Goal: Check status: Check status

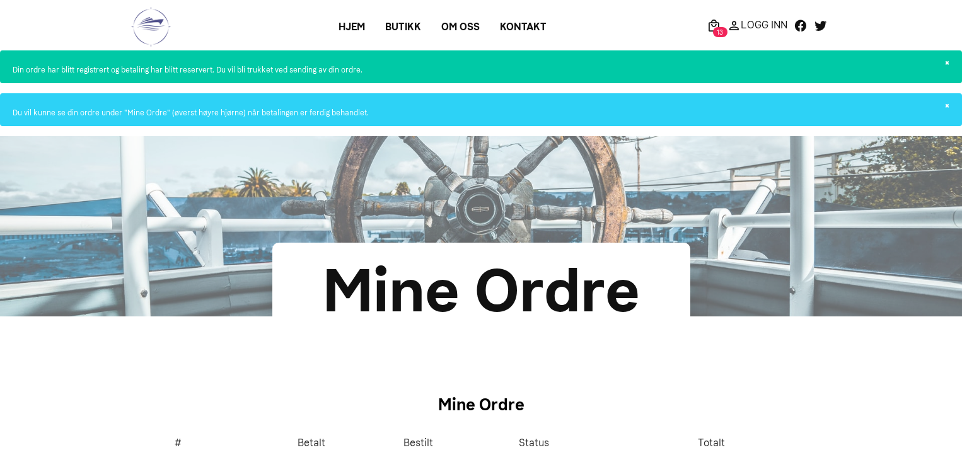
scroll to position [441, 0]
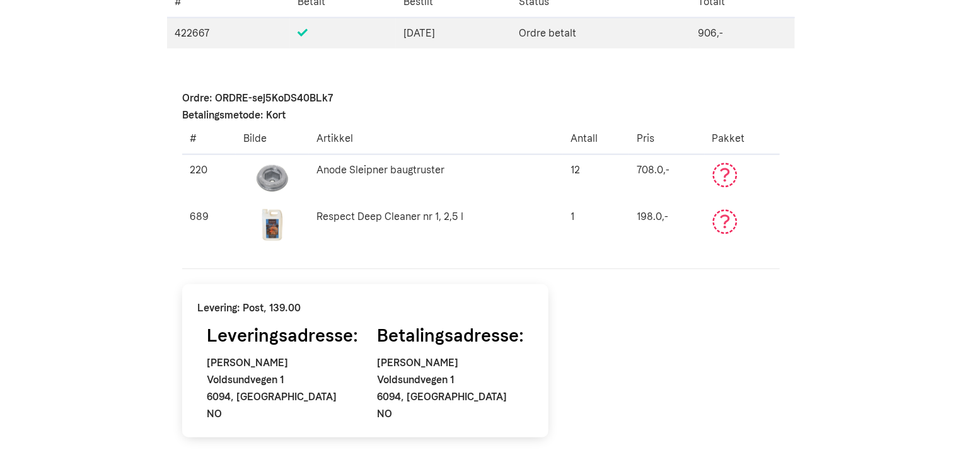
click at [668, 306] on div "Ordre: ORDRE-sej5KoDS40BLk7 Betalingsmetode: Kort # Bilde [PERSON_NAME] Pris Pa…" at bounding box center [481, 354] width 628 height 560
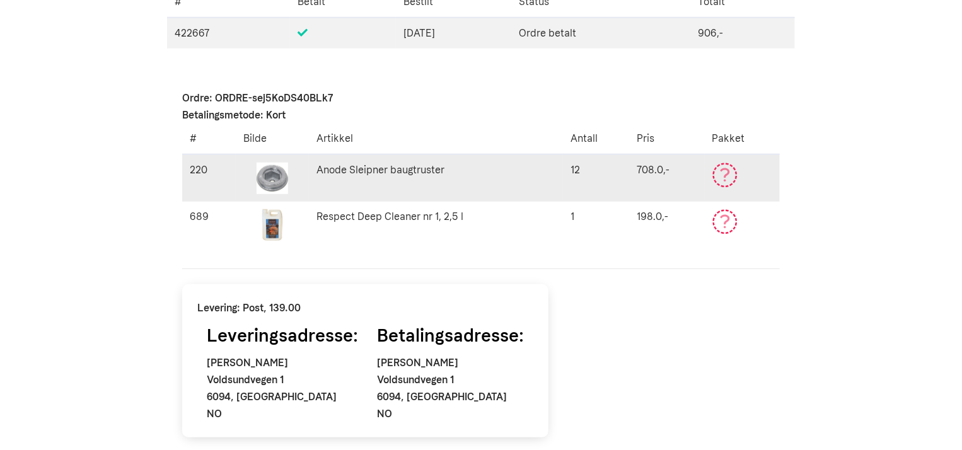
click at [728, 177] on icon "Ikke betalt eller avvik" at bounding box center [724, 175] width 25 height 25
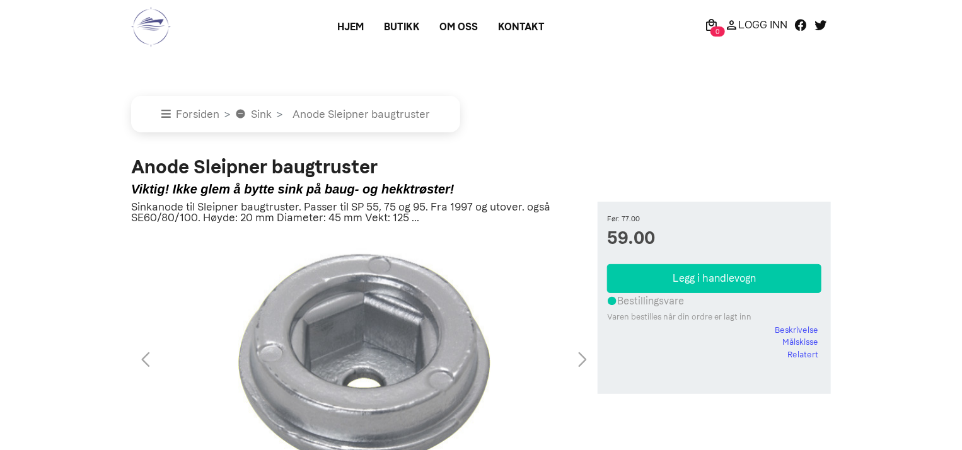
click at [763, 25] on p "Logg Inn" at bounding box center [762, 25] width 49 height 0
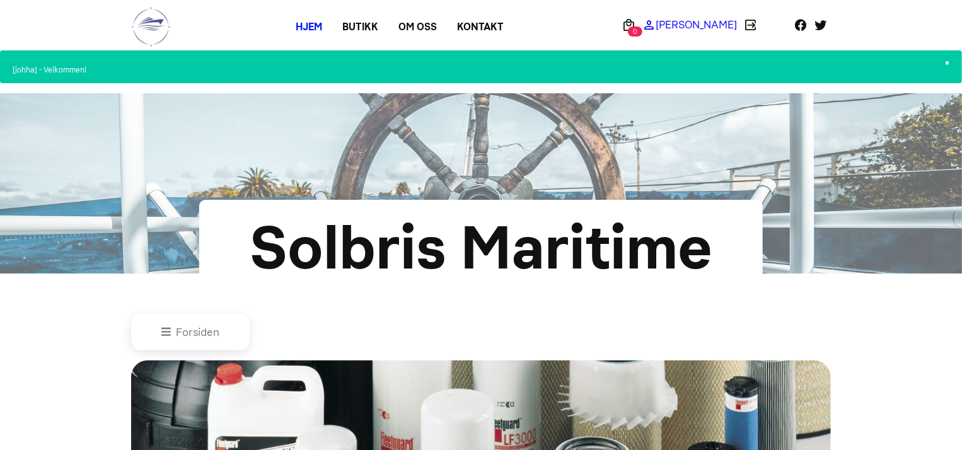
click at [707, 25] on p "[PERSON_NAME]" at bounding box center [696, 25] width 81 height 0
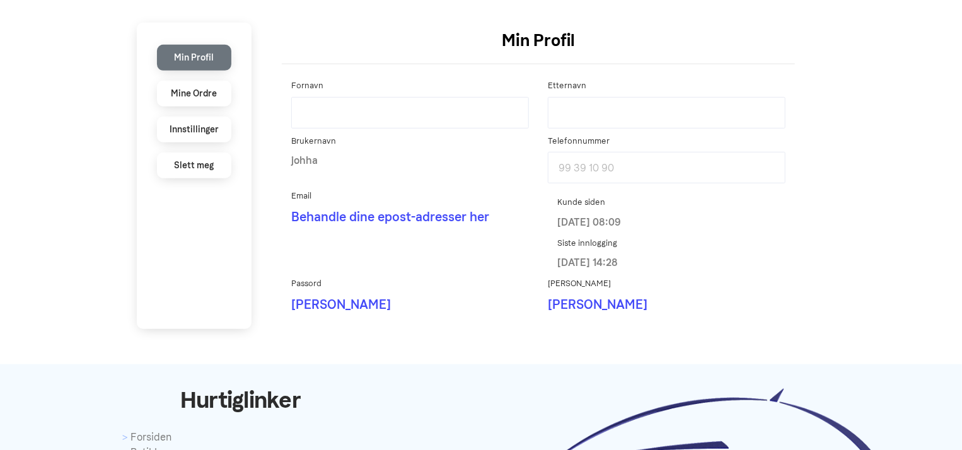
scroll to position [787, 0]
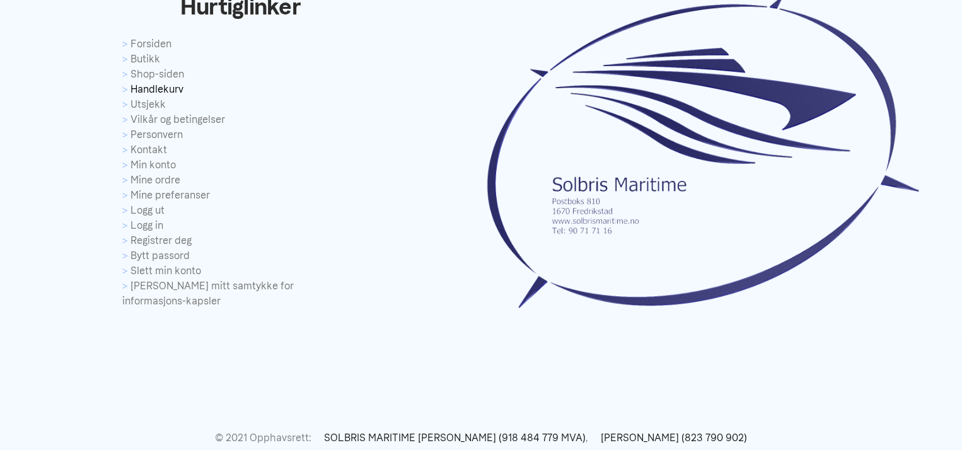
click at [171, 86] on link "Handlekurv" at bounding box center [240, 89] width 236 height 15
click at [157, 71] on link "Shop-siden" at bounding box center [240, 74] width 236 height 15
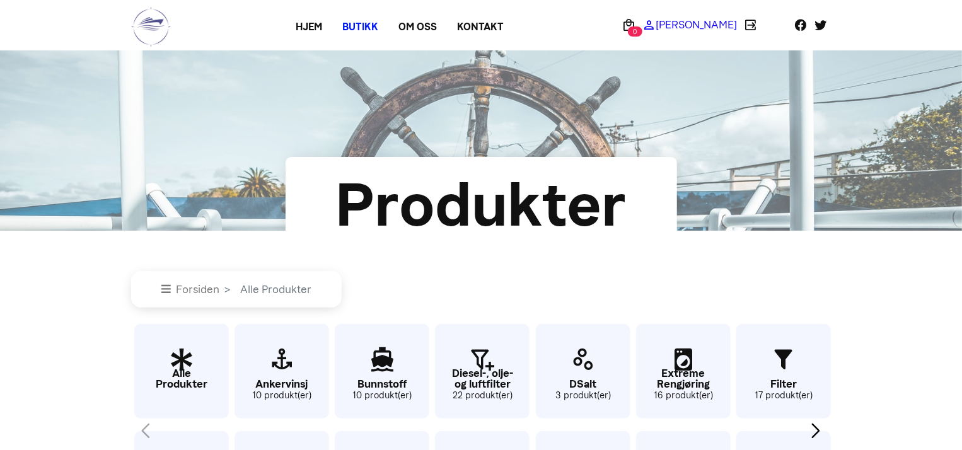
click at [686, 25] on p "[PERSON_NAME]" at bounding box center [696, 25] width 81 height 0
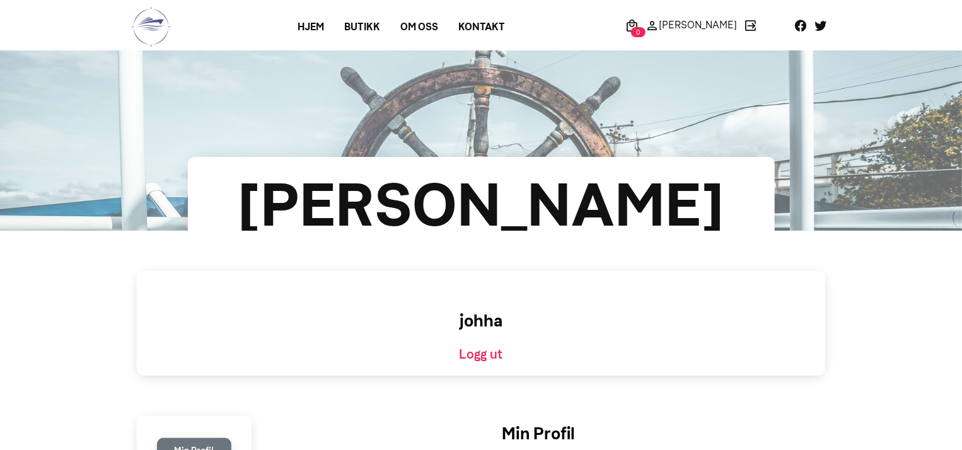
scroll to position [393, 0]
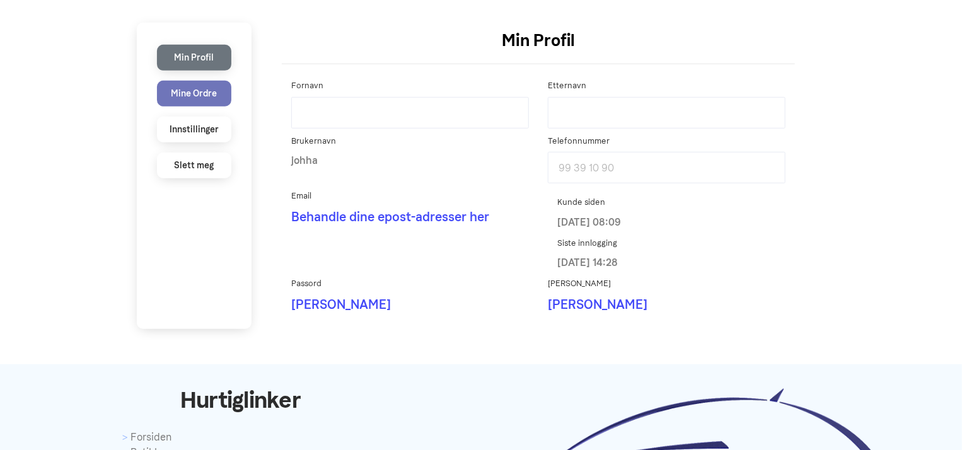
click at [200, 91] on li "Mine Ordre" at bounding box center [194, 94] width 74 height 26
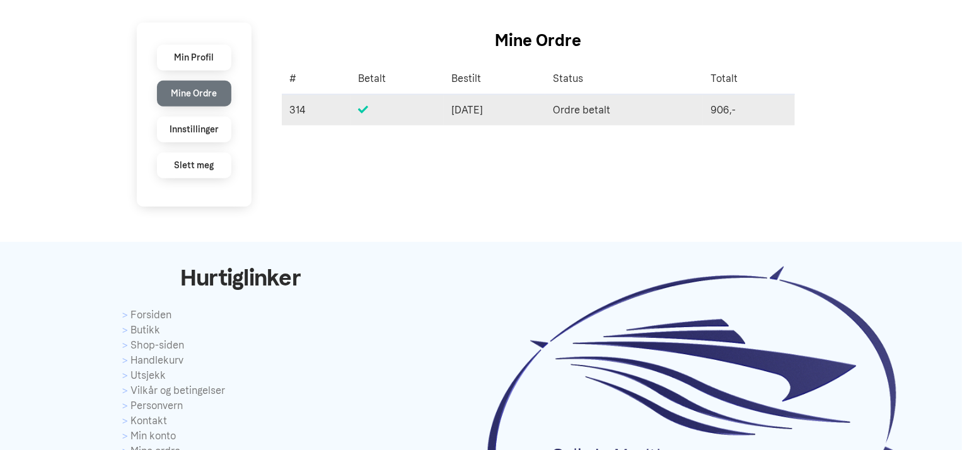
click at [358, 105] on icon at bounding box center [363, 110] width 10 height 10
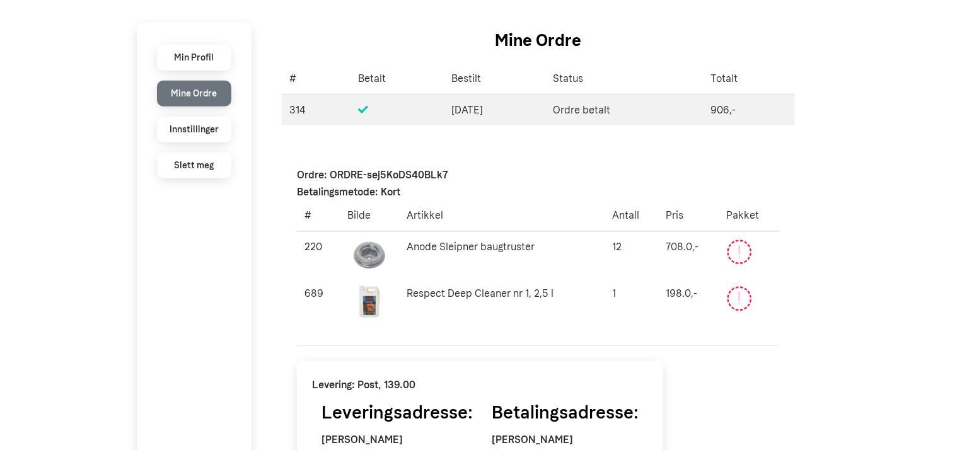
scroll to position [787, 0]
